Goal: Transaction & Acquisition: Purchase product/service

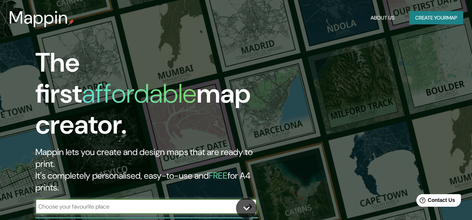
click at [440, 17] on button "Create your map" at bounding box center [436, 18] width 54 height 14
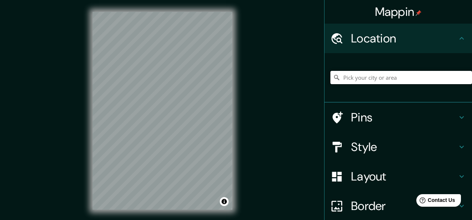
click at [393, 78] on input "Pick your city or area" at bounding box center [400, 77] width 141 height 13
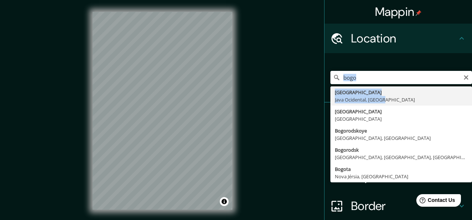
drag, startPoint x: 381, startPoint y: 99, endPoint x: 428, endPoint y: 65, distance: 58.8
click at [428, 65] on div "bogo Bogor Java Ocidental, Indonésia Bogotá Colômbia Bogorodskoye Moscovo, Rúss…" at bounding box center [400, 77] width 141 height 37
click at [370, 80] on input "bogo" at bounding box center [400, 77] width 141 height 13
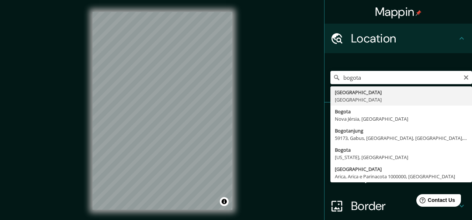
type input "[GEOGRAPHIC_DATA], [GEOGRAPHIC_DATA]"
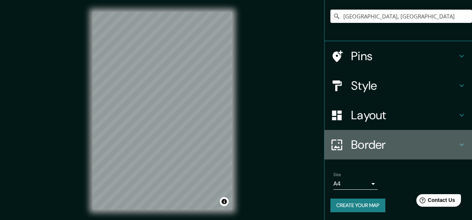
click at [370, 145] on h4 "Border" at bounding box center [404, 144] width 106 height 15
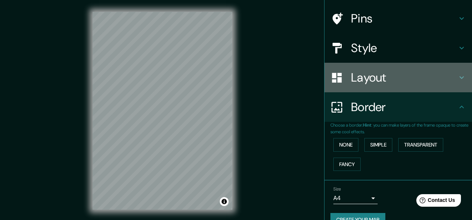
click at [383, 86] on div "Layout" at bounding box center [397, 77] width 147 height 29
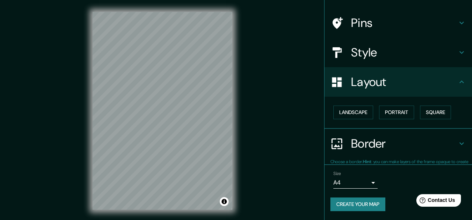
scroll to position [45, 0]
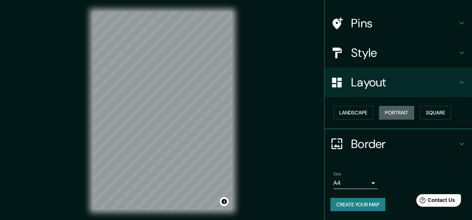
click at [394, 113] on button "Portrait" at bounding box center [396, 113] width 35 height 14
click at [361, 111] on button "Landscape" at bounding box center [353, 113] width 40 height 14
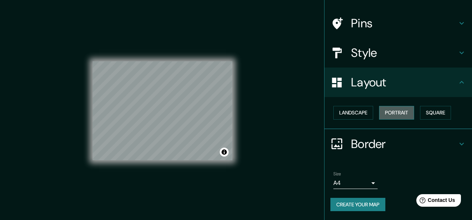
click at [401, 112] on button "Portrait" at bounding box center [396, 113] width 35 height 14
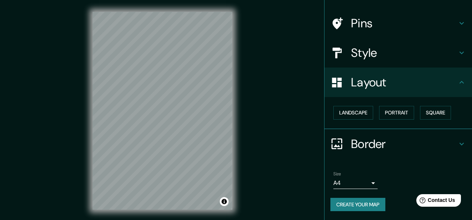
click at [385, 55] on h4 "Style" at bounding box center [404, 52] width 106 height 15
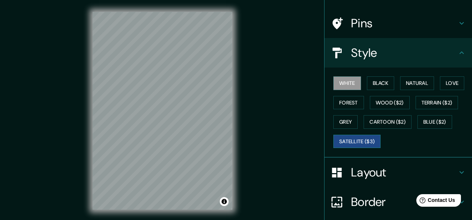
click at [353, 143] on button "Satellite ($3)" at bounding box center [356, 141] width 47 height 14
click at [440, 124] on button "Blue ($2)" at bounding box center [434, 122] width 35 height 14
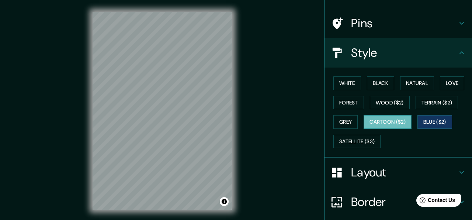
click at [385, 123] on button "Cartoon ($2)" at bounding box center [387, 122] width 48 height 14
click at [345, 122] on button "Grey" at bounding box center [345, 122] width 24 height 14
click at [385, 117] on button "Cartoon ($2)" at bounding box center [387, 122] width 48 height 14
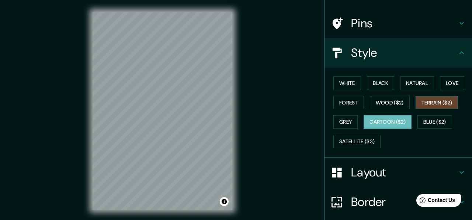
click at [444, 104] on button "Terrain ($2)" at bounding box center [436, 103] width 43 height 14
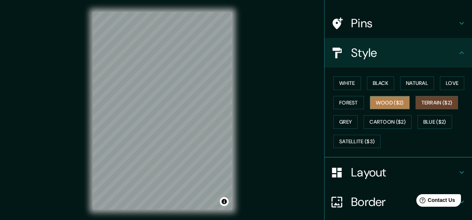
click at [390, 100] on button "Wood ($2)" at bounding box center [390, 103] width 40 height 14
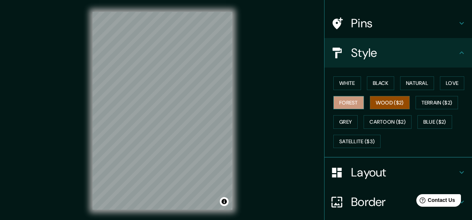
click at [357, 97] on button "Forest" at bounding box center [348, 103] width 31 height 14
click at [452, 82] on button "Love" at bounding box center [452, 83] width 24 height 14
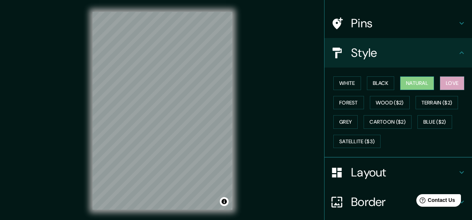
click at [414, 85] on button "Natural" at bounding box center [417, 83] width 34 height 14
click at [385, 84] on button "Black" at bounding box center [381, 83] width 28 height 14
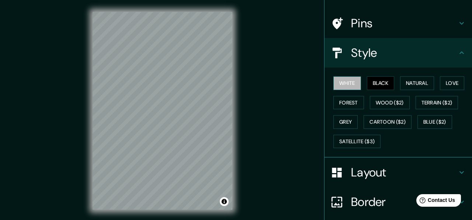
click at [359, 83] on button "White" at bounding box center [347, 83] width 28 height 14
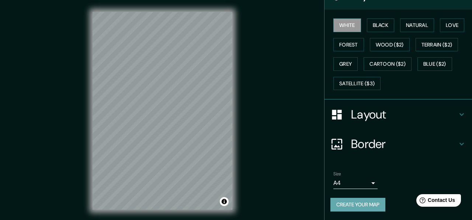
click at [355, 204] on button "Create your map" at bounding box center [357, 205] width 55 height 14
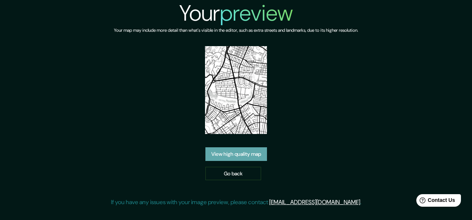
click at [237, 155] on link "View high quality map" at bounding box center [236, 154] width 62 height 14
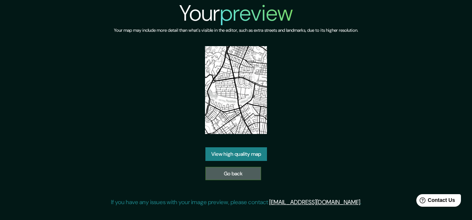
click at [221, 174] on link "Go back" at bounding box center [233, 174] width 56 height 14
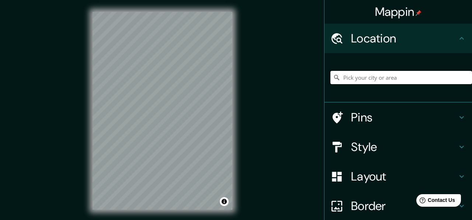
click at [364, 79] on input "Pick your city or area" at bounding box center [400, 77] width 141 height 13
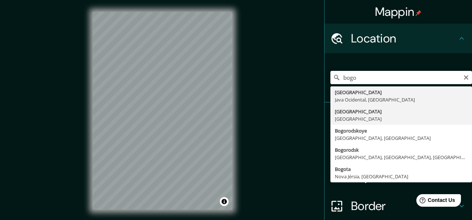
type input "[GEOGRAPHIC_DATA], [GEOGRAPHIC_DATA]"
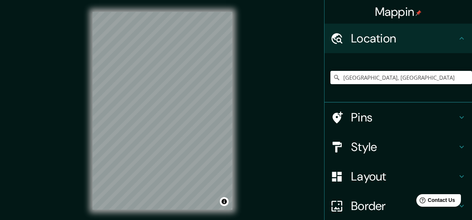
click at [382, 147] on h4 "Style" at bounding box center [404, 146] width 106 height 15
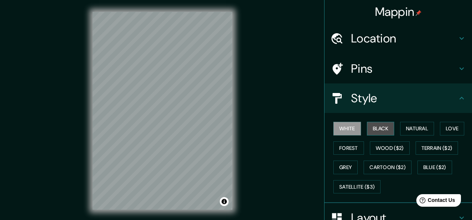
click at [381, 132] on button "Black" at bounding box center [381, 129] width 28 height 14
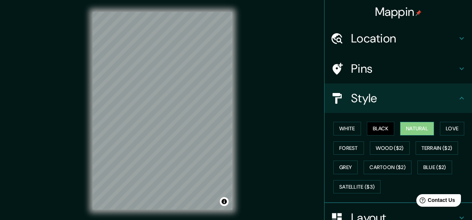
click at [412, 129] on button "Natural" at bounding box center [417, 129] width 34 height 14
click at [455, 126] on button "Love" at bounding box center [452, 129] width 24 height 14
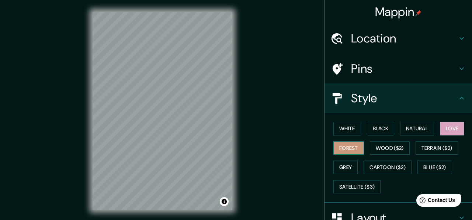
click at [353, 149] on button "Forest" at bounding box center [348, 148] width 31 height 14
click at [350, 130] on button "White" at bounding box center [347, 129] width 28 height 14
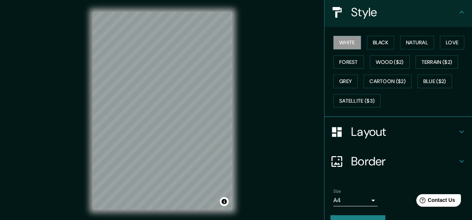
scroll to position [103, 0]
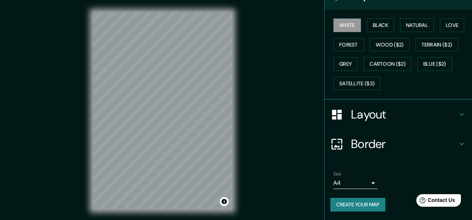
click at [363, 206] on button "Create your map" at bounding box center [357, 205] width 55 height 14
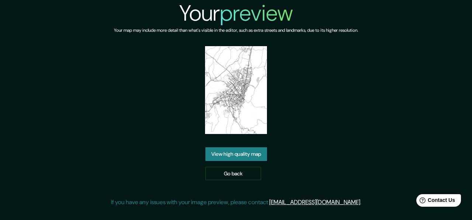
click at [240, 153] on link "View high quality map" at bounding box center [236, 154] width 62 height 14
click at [225, 176] on link "Go back" at bounding box center [233, 174] width 56 height 14
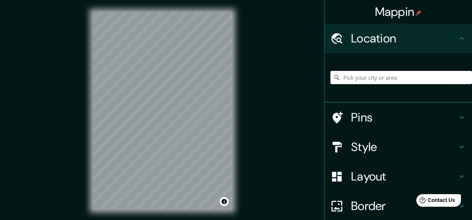
click at [375, 75] on input "Pick your city or area" at bounding box center [400, 77] width 141 height 13
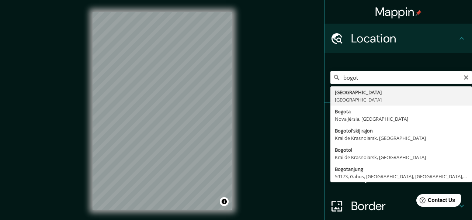
type input "[GEOGRAPHIC_DATA], [GEOGRAPHIC_DATA]"
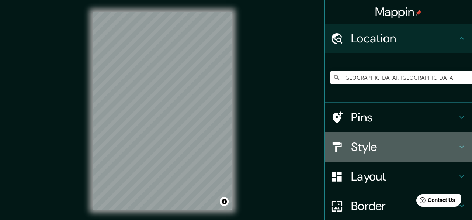
click at [366, 147] on h4 "Style" at bounding box center [404, 146] width 106 height 15
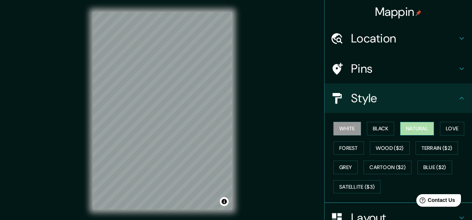
click at [425, 129] on button "Natural" at bounding box center [417, 129] width 34 height 14
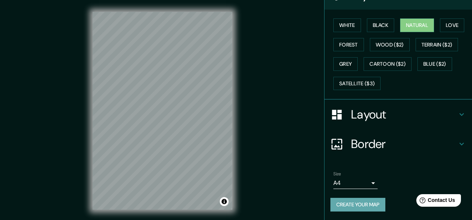
click at [360, 203] on button "Create your map" at bounding box center [357, 205] width 55 height 14
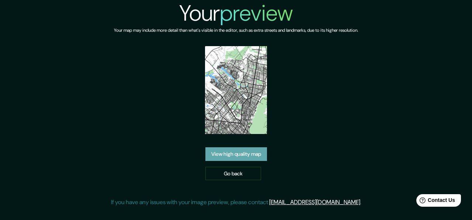
click at [231, 149] on link "View high quality map" at bounding box center [236, 154] width 62 height 14
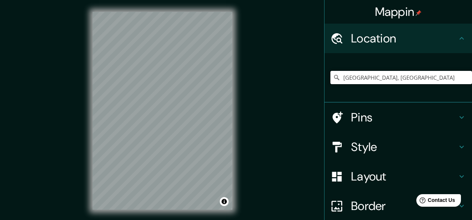
click at [388, 77] on input "[GEOGRAPHIC_DATA], [GEOGRAPHIC_DATA]" at bounding box center [400, 77] width 141 height 13
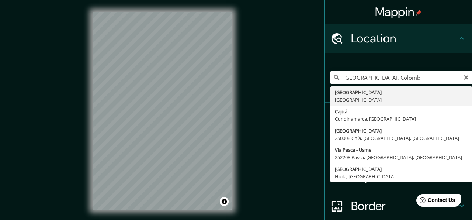
type input "[GEOGRAPHIC_DATA], [GEOGRAPHIC_DATA]"
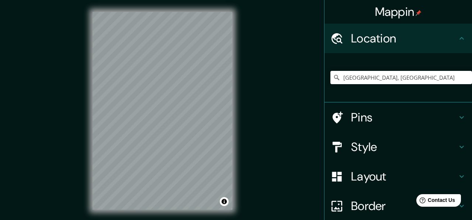
click at [366, 147] on h4 "Style" at bounding box center [404, 146] width 106 height 15
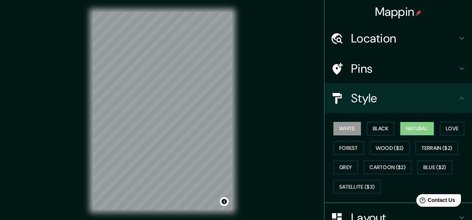
click at [425, 130] on button "Natural" at bounding box center [417, 129] width 34 height 14
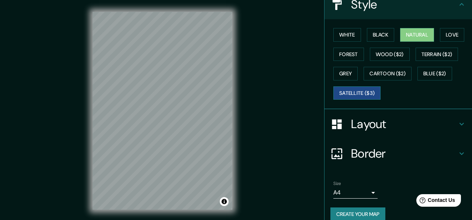
scroll to position [103, 0]
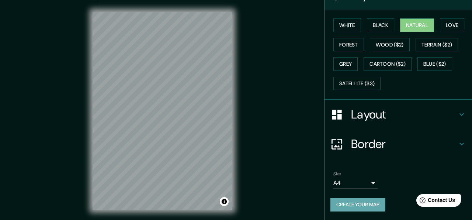
click at [353, 205] on button "Create your map" at bounding box center [357, 205] width 55 height 14
